Goal: Find contact information

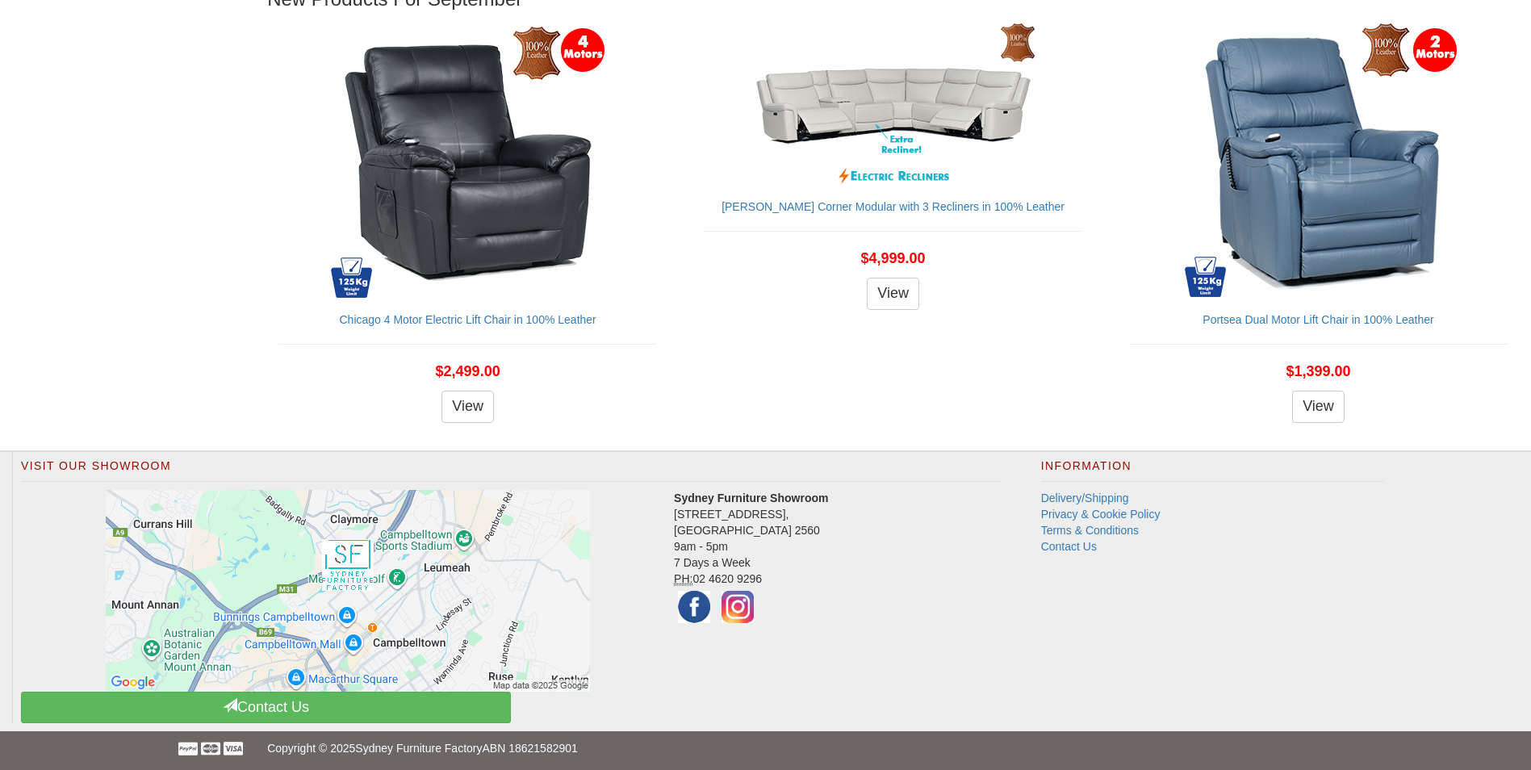
scroll to position [1884, 0]
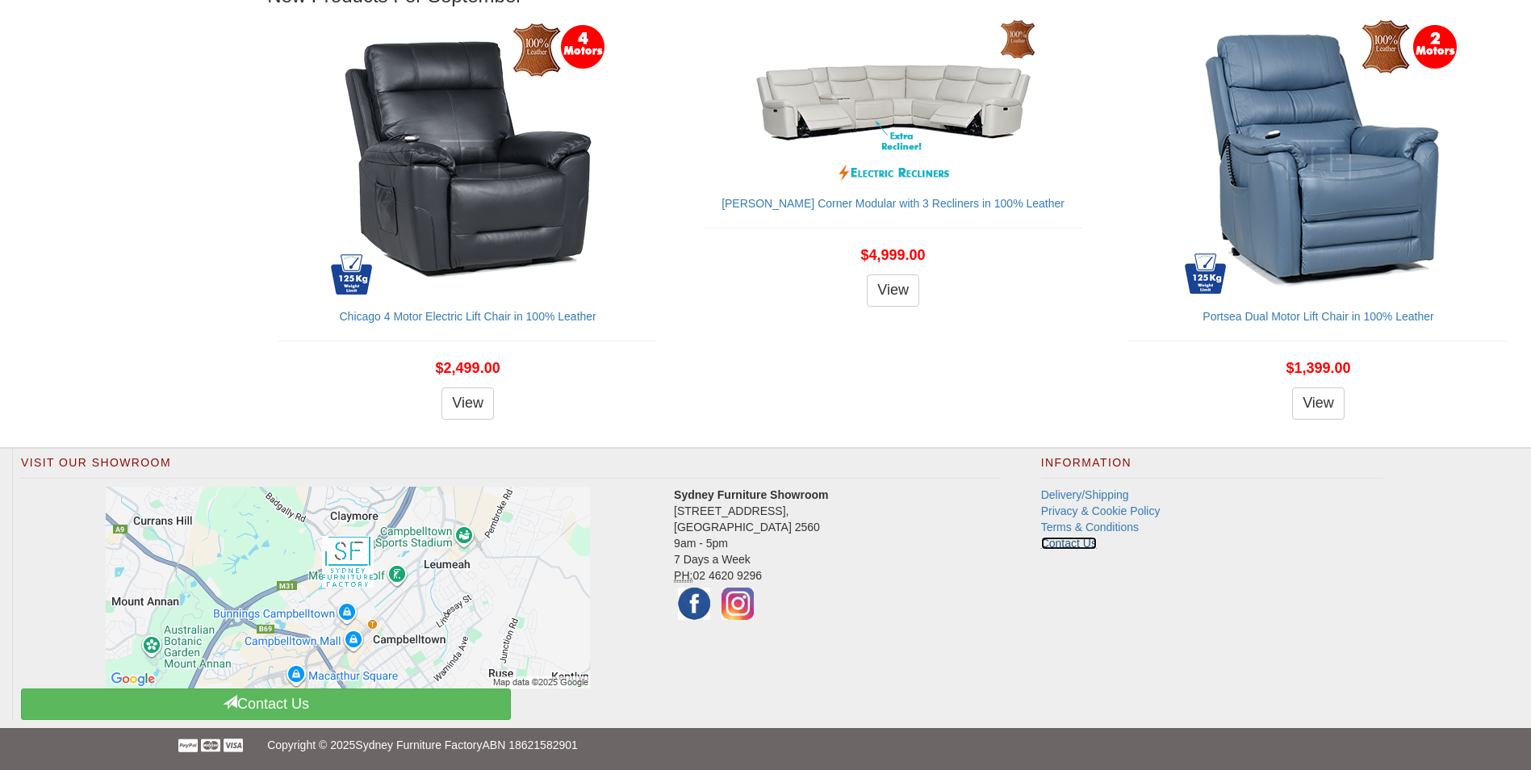
click at [1075, 544] on link "Contact Us" at bounding box center [1069, 543] width 56 height 13
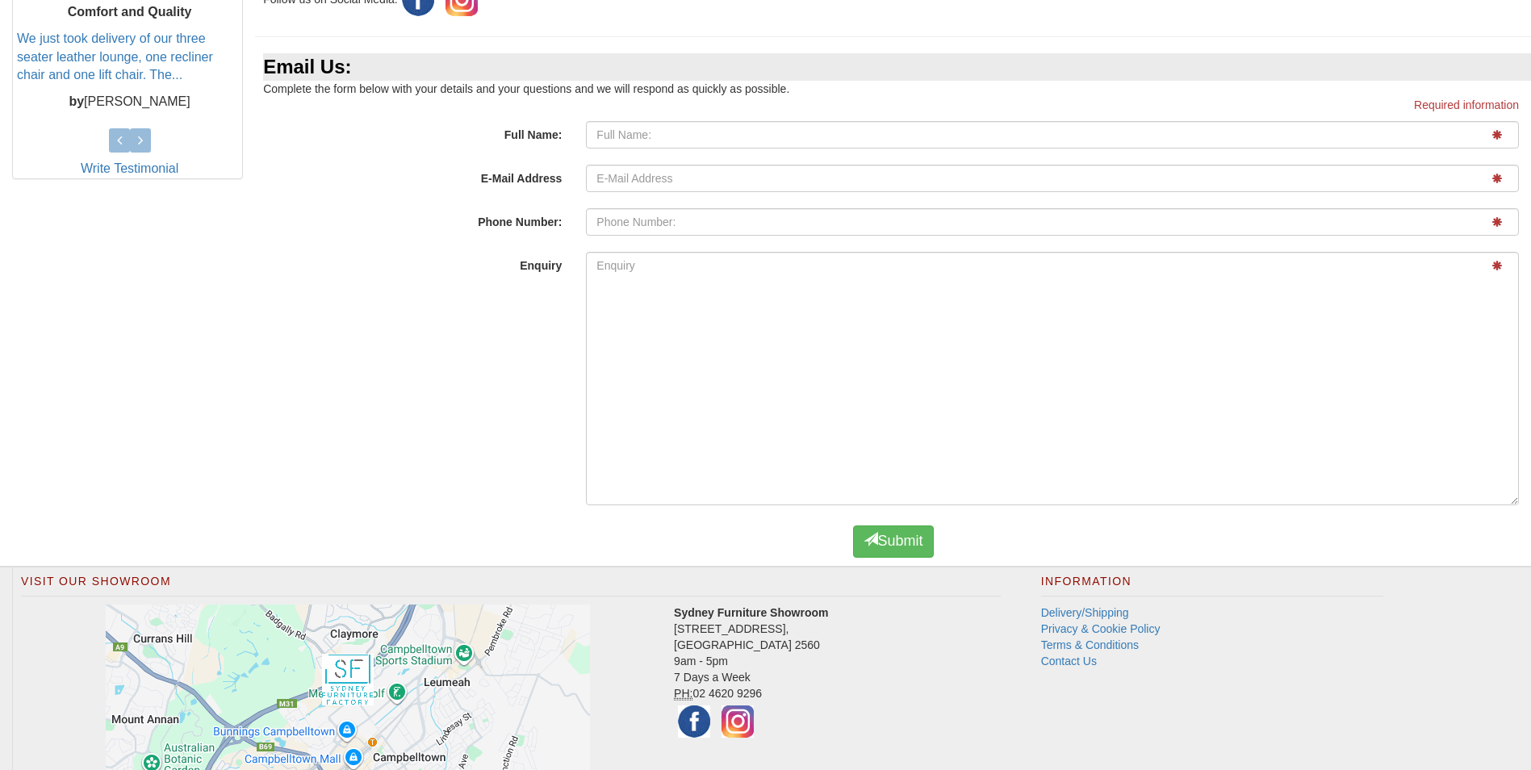
scroll to position [844, 0]
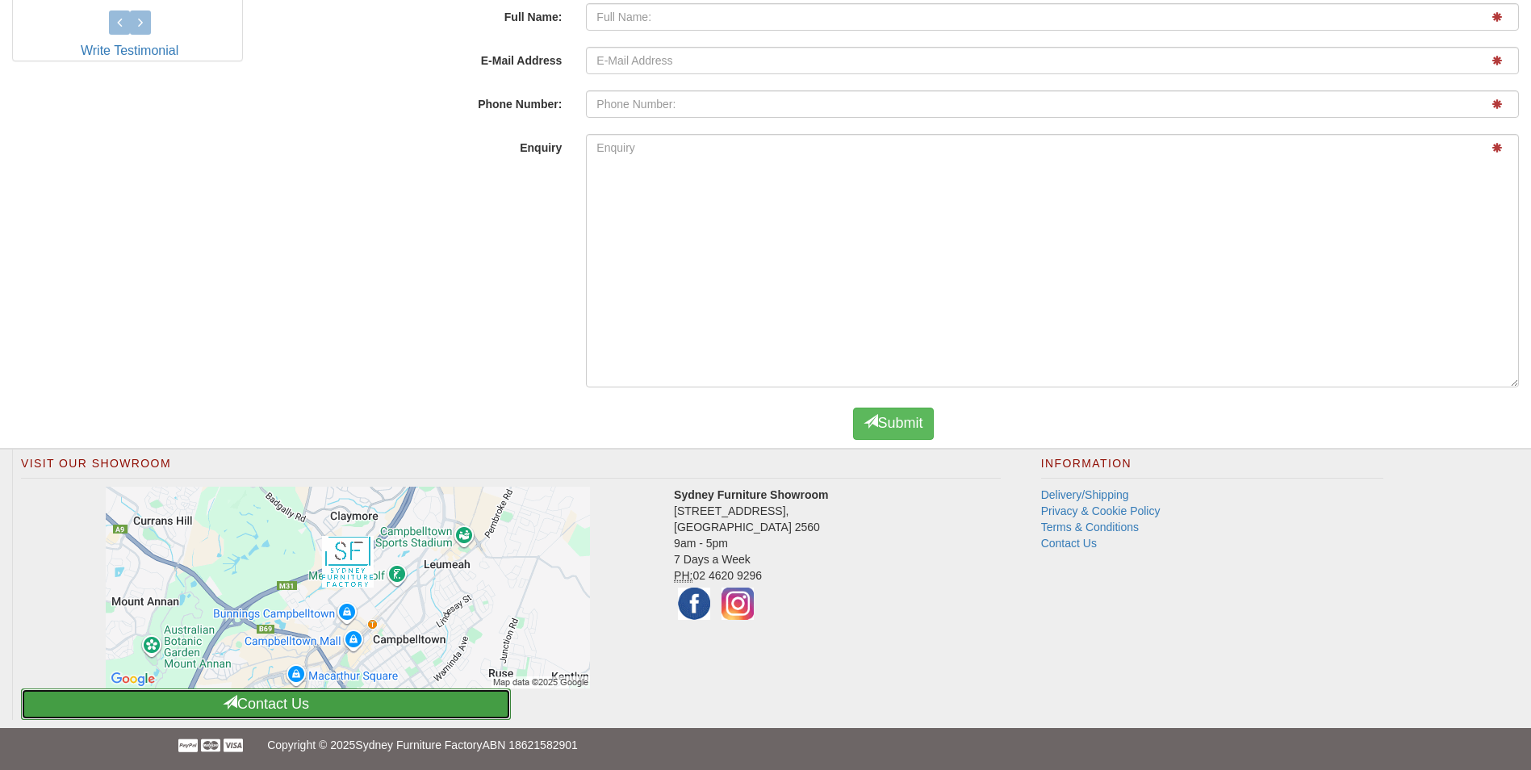
click at [276, 697] on link "Contact Us" at bounding box center [266, 704] width 490 height 31
